Goal: Transaction & Acquisition: Download file/media

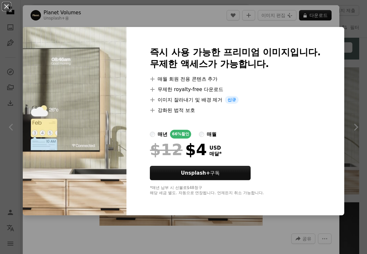
scroll to position [254, 0]
click at [293, 21] on div "An X shape 즉시 사용 가능한 프리미엄 이미지입니다. 무제한 액세스가 가능합니다. A plus sign 매월 회원 전용 콘텐츠 추가 A…" at bounding box center [183, 127] width 367 height 254
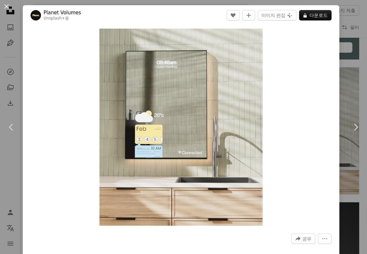
click at [338, 71] on div "Zoom in" at bounding box center [181, 127] width 317 height 204
click at [311, 19] on button "A lock 다운로드" at bounding box center [315, 15] width 33 height 10
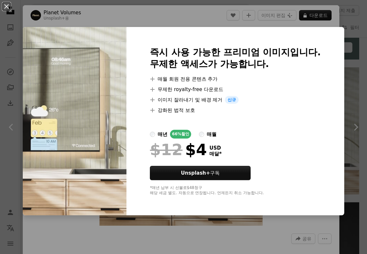
click at [353, 37] on div "An X shape 즉시 사용 가능한 프리미엄 이미지입니다. 무제한 액세스가 가능합니다. A plus sign 매월 회원 전용 콘텐츠 추가 A…" at bounding box center [183, 127] width 367 height 254
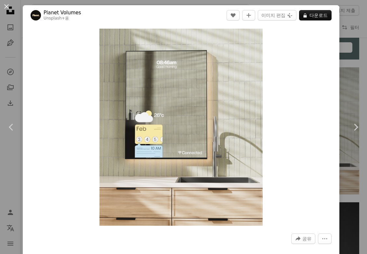
click at [348, 42] on div "An X shape Chevron left Chevron right Planet Volumes Unsplash+ 용 A heart A plus…" at bounding box center [183, 127] width 367 height 254
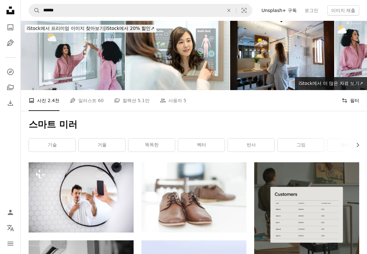
click at [348, 101] on icon "Filters" at bounding box center [345, 101] width 6 height 6
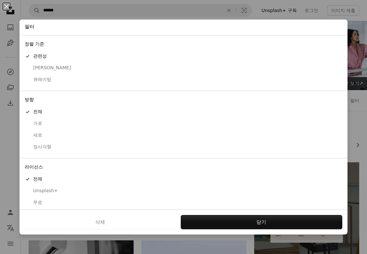
click at [43, 200] on div "무료" at bounding box center [184, 203] width 318 height 7
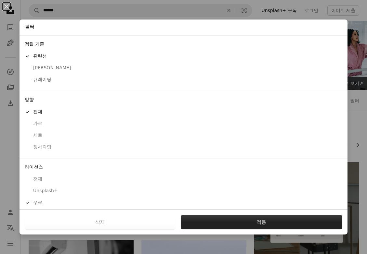
click at [206, 225] on button "적용" at bounding box center [262, 222] width 162 height 14
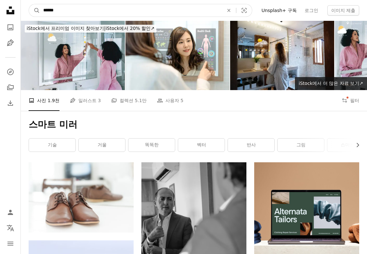
click at [128, 7] on input "******" at bounding box center [131, 10] width 182 height 12
click at [128, 8] on input "******" at bounding box center [131, 10] width 182 height 12
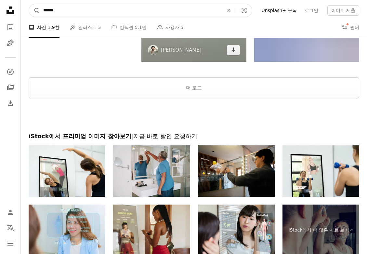
scroll to position [1232, 0]
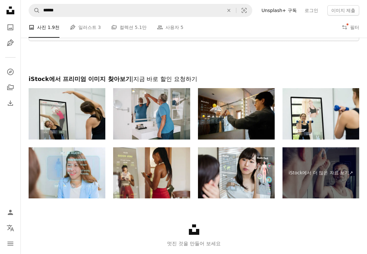
click at [68, 112] on img at bounding box center [67, 113] width 77 height 51
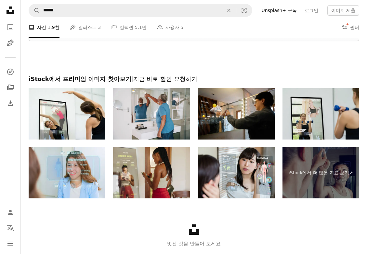
click at [302, 129] on img at bounding box center [321, 113] width 77 height 51
